Goal: Register for event/course

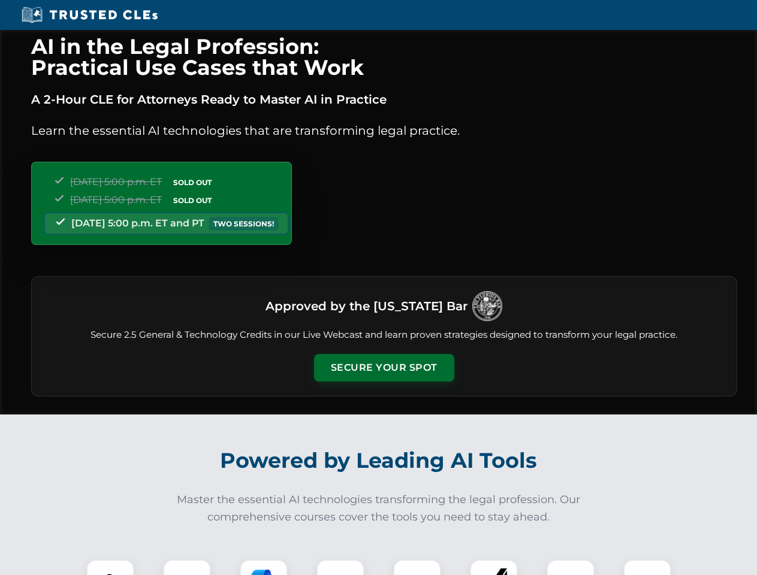
click at [384, 368] on button "Secure Your Spot" at bounding box center [384, 368] width 140 height 28
click at [110, 567] on img at bounding box center [110, 583] width 35 height 35
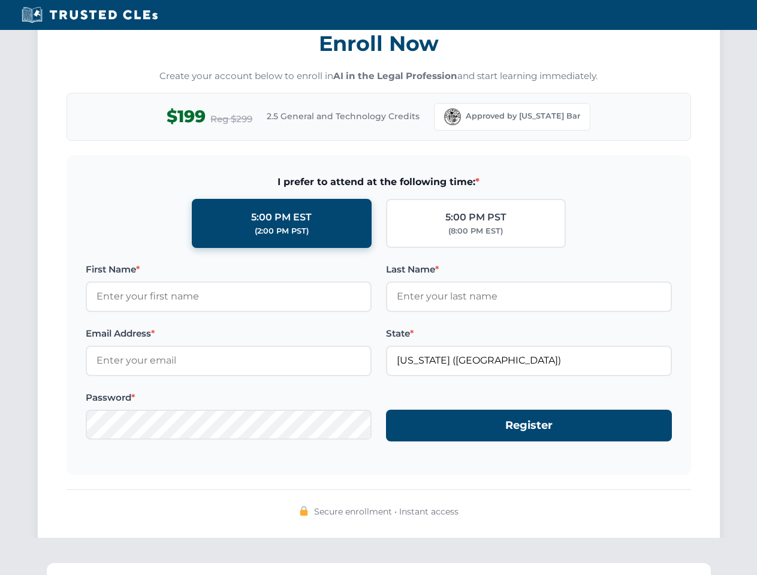
scroll to position [1176, 0]
